Goal: Find specific page/section: Find specific page/section

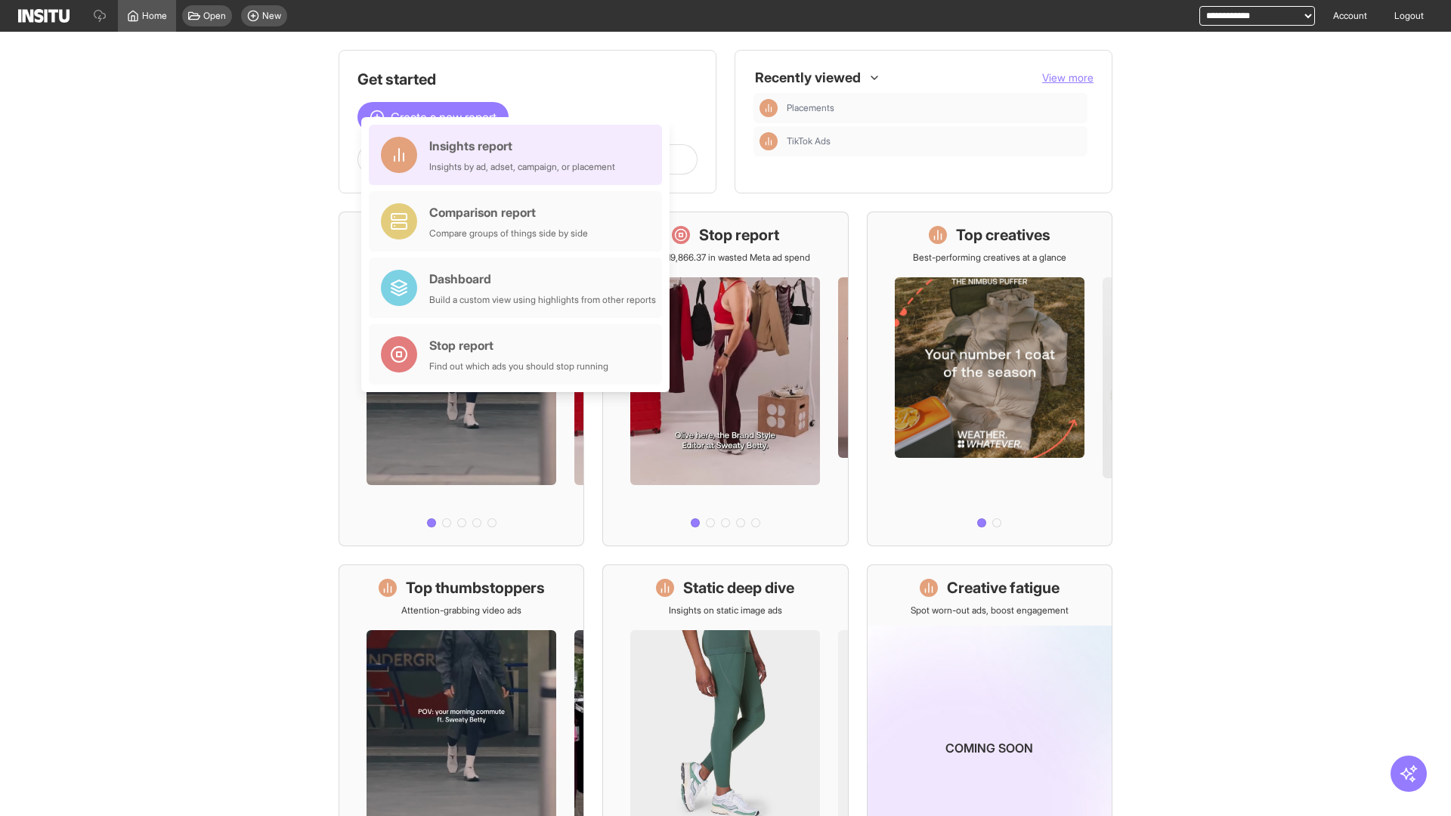
click at [519, 155] on div "Insights report Insights by ad, adset, campaign, or placement" at bounding box center [522, 155] width 186 height 36
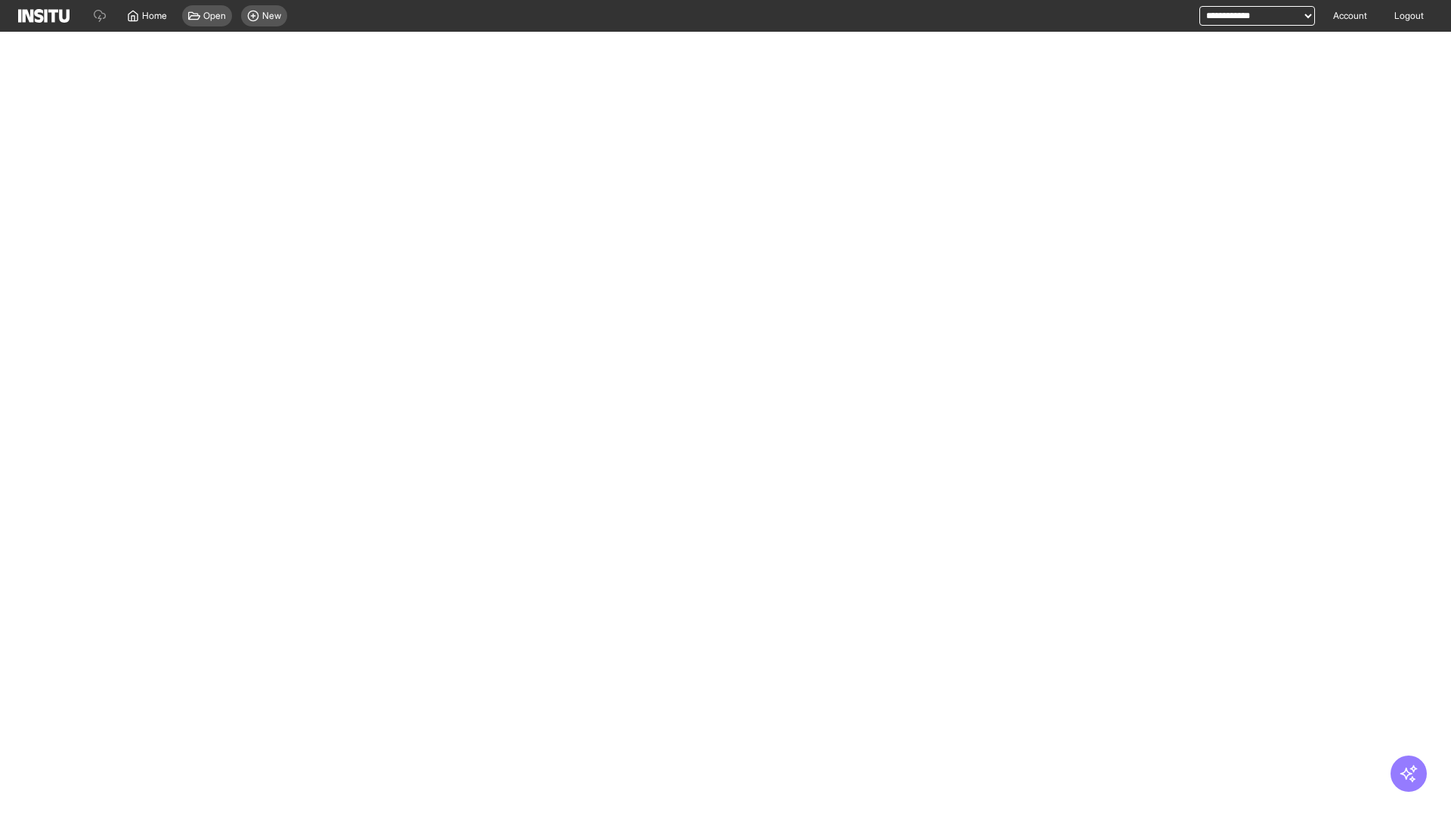
select select "**"
